Goal: Information Seeking & Learning: Compare options

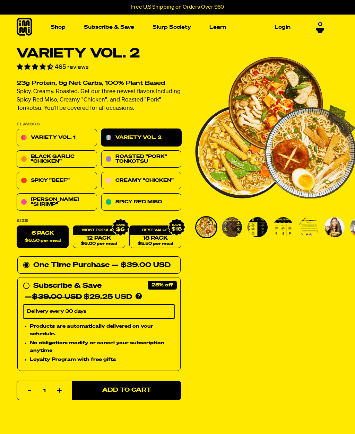
click at [76, 160] on link "Black Garlic "Chicken"" at bounding box center [57, 159] width 80 height 17
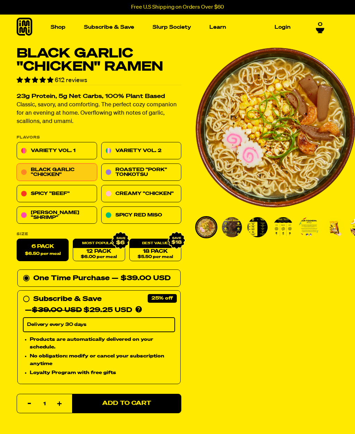
click at [147, 174] on link "Roasted "Pork" Tonkotsu" at bounding box center [141, 172] width 80 height 17
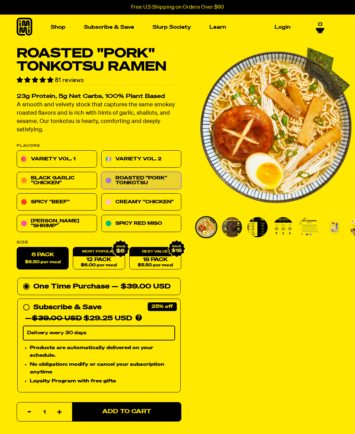
click at [148, 202] on link "Creamy "Chicken"" at bounding box center [141, 202] width 80 height 17
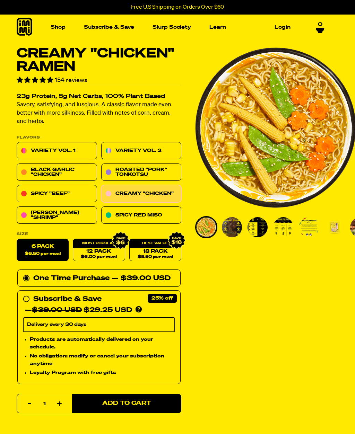
click at [72, 215] on link "[PERSON_NAME] "Shrimp"" at bounding box center [57, 215] width 80 height 17
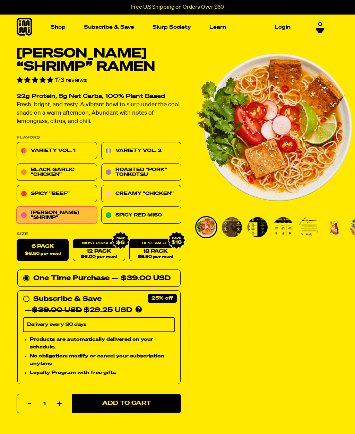
click at [72, 195] on link "Spicy "Beef"" at bounding box center [57, 193] width 80 height 17
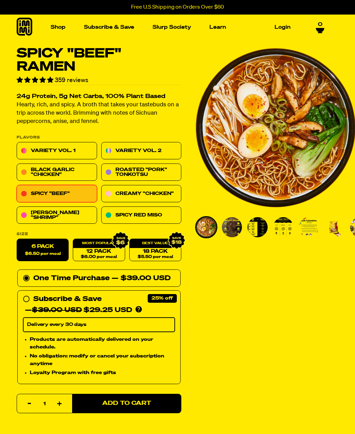
click at [67, 150] on link "Variety Vol. 1" at bounding box center [57, 150] width 80 height 17
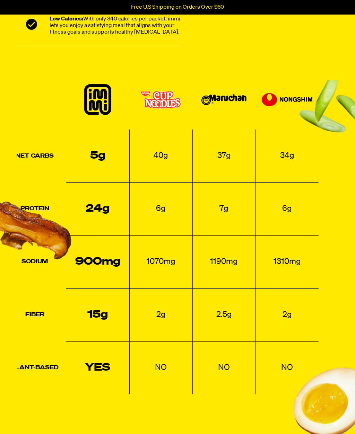
scroll to position [687, 0]
